Goal: Communication & Community: Connect with others

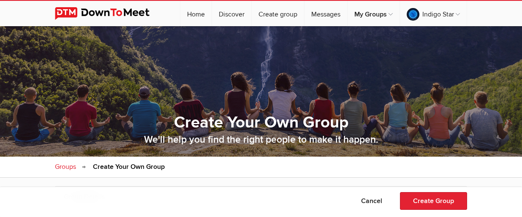
select select "[GEOGRAPHIC_DATA]"
select select "CO"
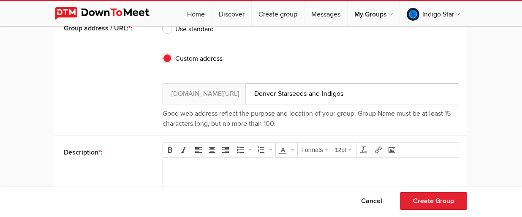
click at [256, 94] on input "Denver-Starseeds-and-Indigos" at bounding box center [311, 93] width 296 height 21
click at [397, 58] on div "Custom address" at bounding box center [311, 62] width 296 height 30
click at [253, 93] on input "DenverStarseeds-and-Indigos" at bounding box center [311, 93] width 296 height 21
drag, startPoint x: 280, startPoint y: 94, endPoint x: 399, endPoint y: 99, distance: 119.3
click at [399, 99] on input "DenverStarseeds-and-Indigos" at bounding box center [311, 93] width 296 height 21
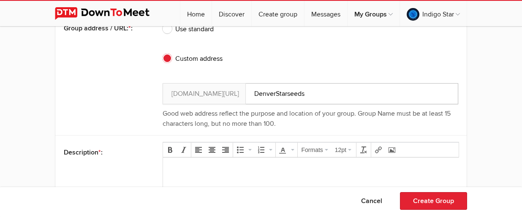
click at [252, 93] on input "DenverStarseeds" at bounding box center [311, 93] width 296 height 21
click at [263, 95] on input "Denver-LonStarseeds" at bounding box center [311, 93] width 296 height 21
click at [266, 94] on input "Denver-LonStarseeds" at bounding box center [311, 93] width 296 height 21
type input "Denver-Longmont-Starseeds"
click at [505, 0] on div at bounding box center [261, 0] width 522 height 0
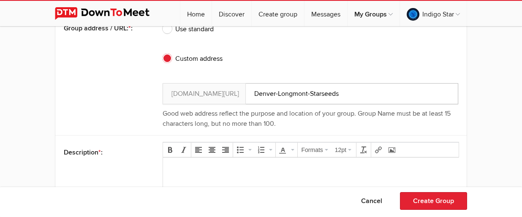
click at [320, 93] on input "Denver-Longmont-Starseeds" at bounding box center [311, 93] width 296 height 21
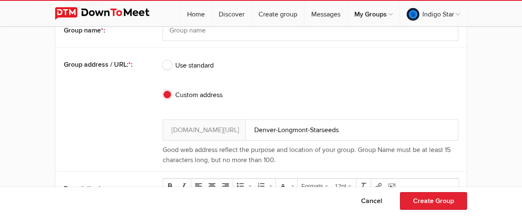
scroll to position [195, 0]
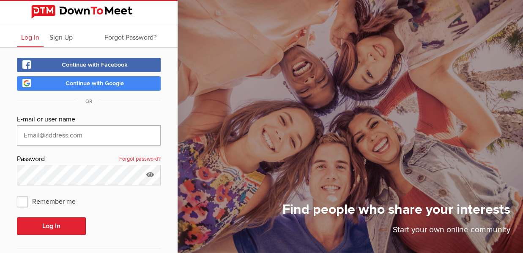
type input "[EMAIL_ADDRESS][DOMAIN_NAME]"
